Goal: Task Accomplishment & Management: Use online tool/utility

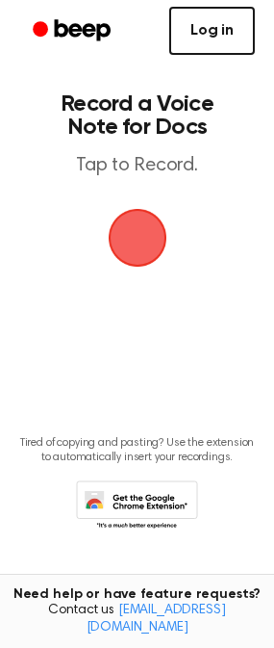
click at [215, 40] on link "Log in" at bounding box center [212, 31] width 86 height 48
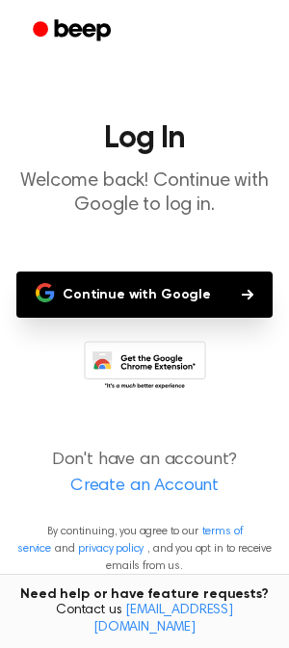
click at [141, 295] on button "Continue with Google" at bounding box center [144, 295] width 256 height 46
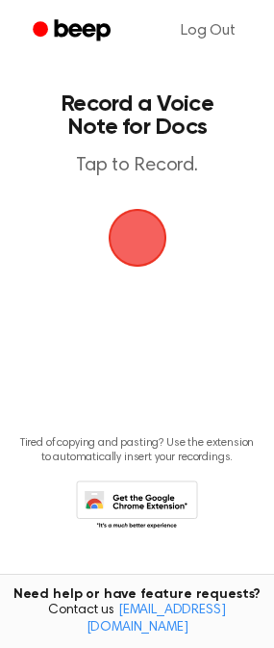
click at [139, 237] on span "button" at bounding box center [138, 238] width 54 height 54
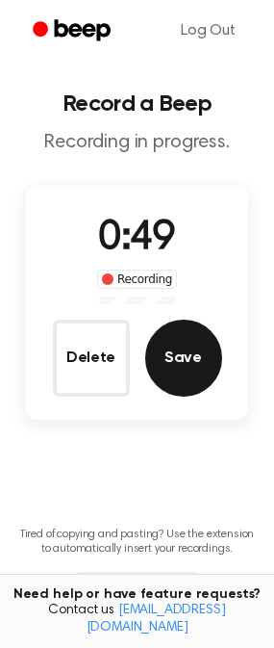
click at [206, 353] on button "Save" at bounding box center [183, 358] width 77 height 77
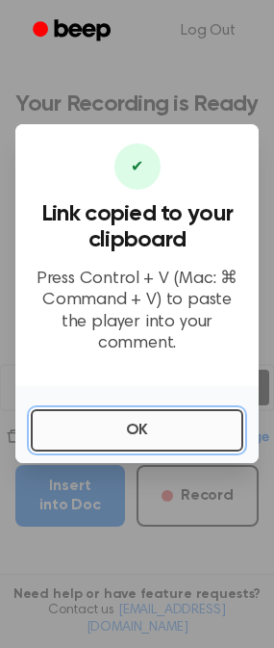
click at [85, 415] on button "OK" at bounding box center [137, 430] width 213 height 42
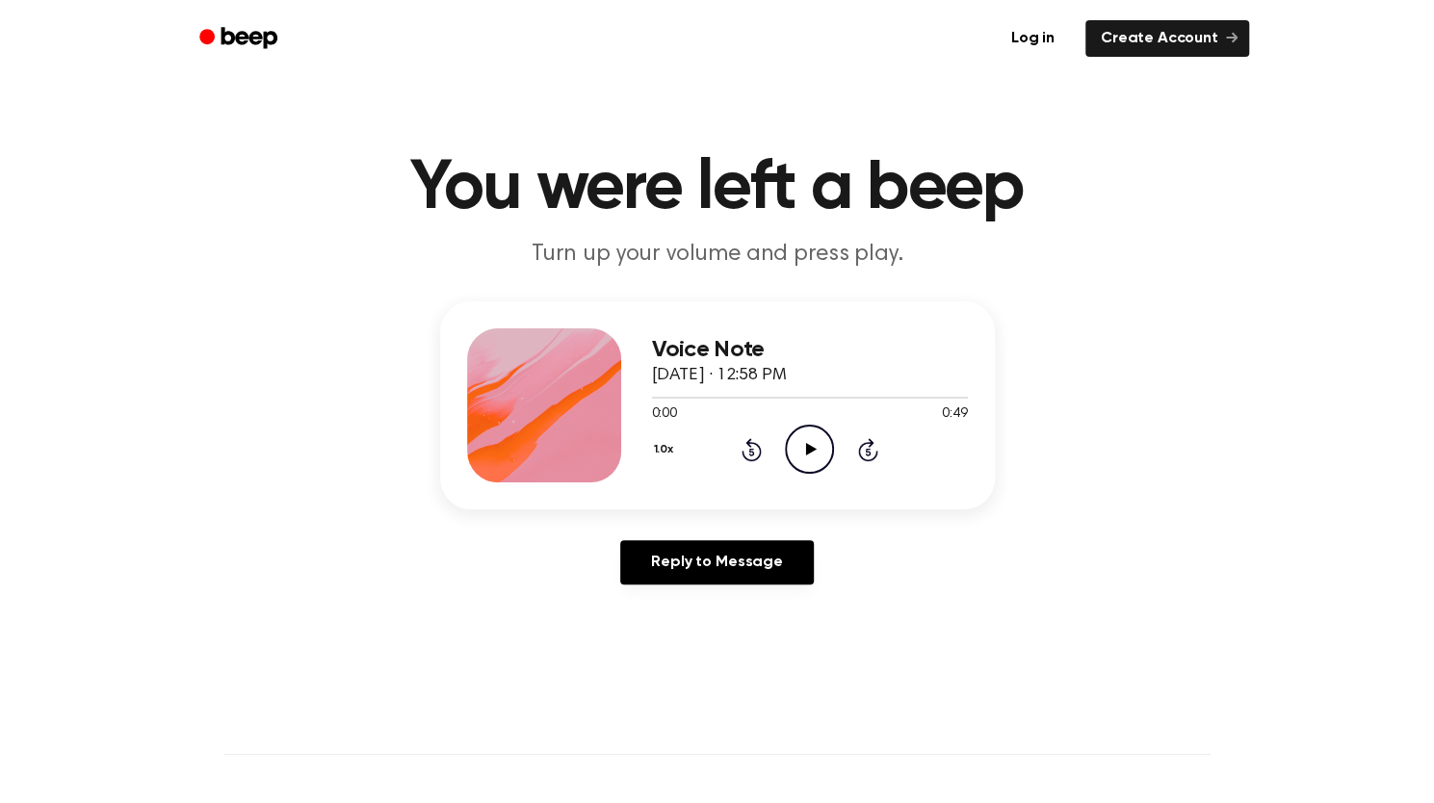
click at [832, 437] on icon "Play Audio" at bounding box center [809, 449] width 49 height 49
click at [812, 456] on icon "Pause Audio" at bounding box center [809, 449] width 49 height 49
